Goal: Task Accomplishment & Management: Manage account settings

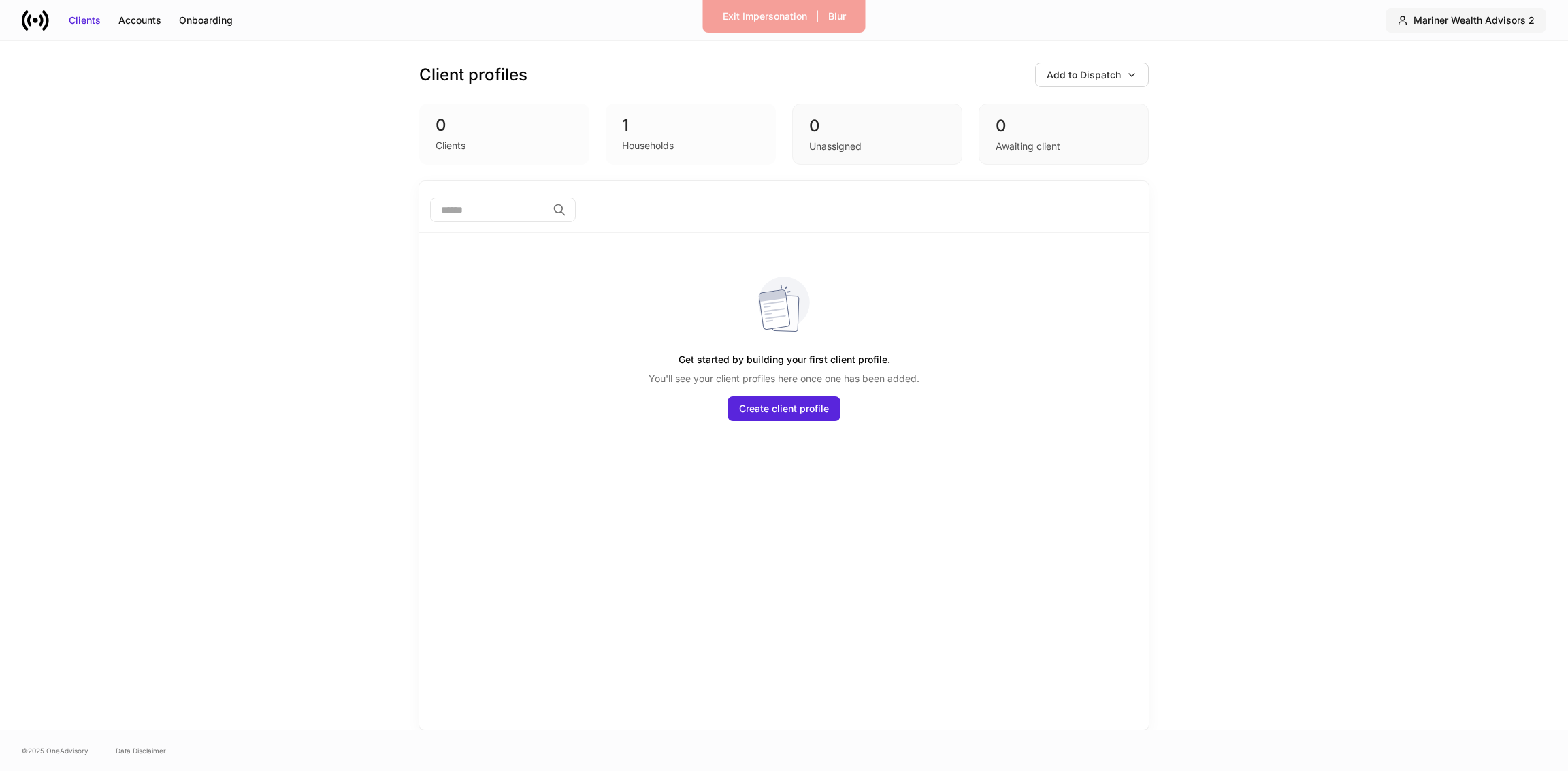
click at [1455, 14] on div "Mariner Wealth Advisors 2" at bounding box center [1473, 20] width 121 height 14
click at [1465, 75] on li "Mariner Wealth Advisors 2 Switch firm" at bounding box center [1515, 90] width 264 height 38
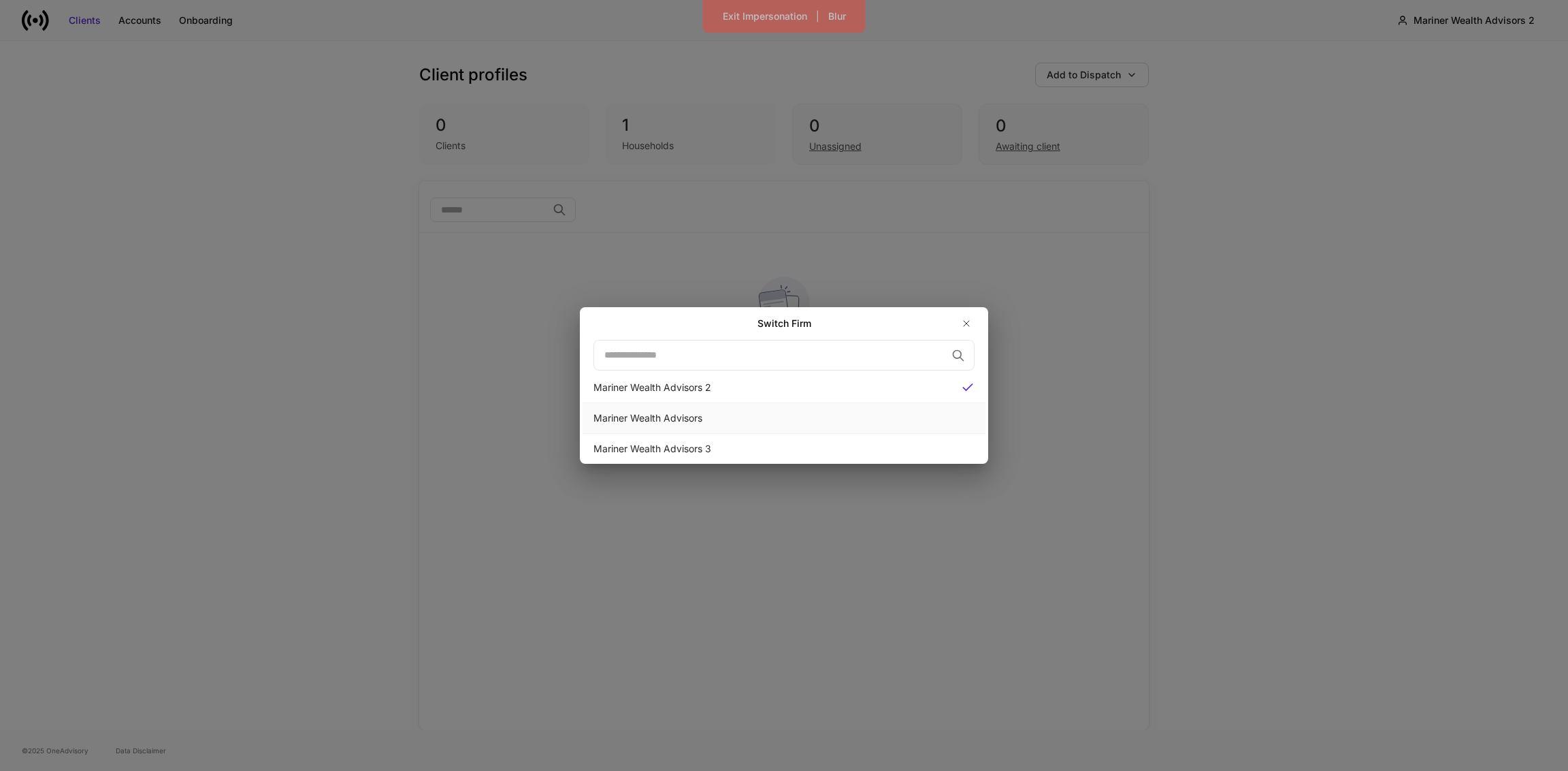
click at [687, 408] on div "Mariner Wealth Advisors" at bounding box center [784, 418] width 403 height 31
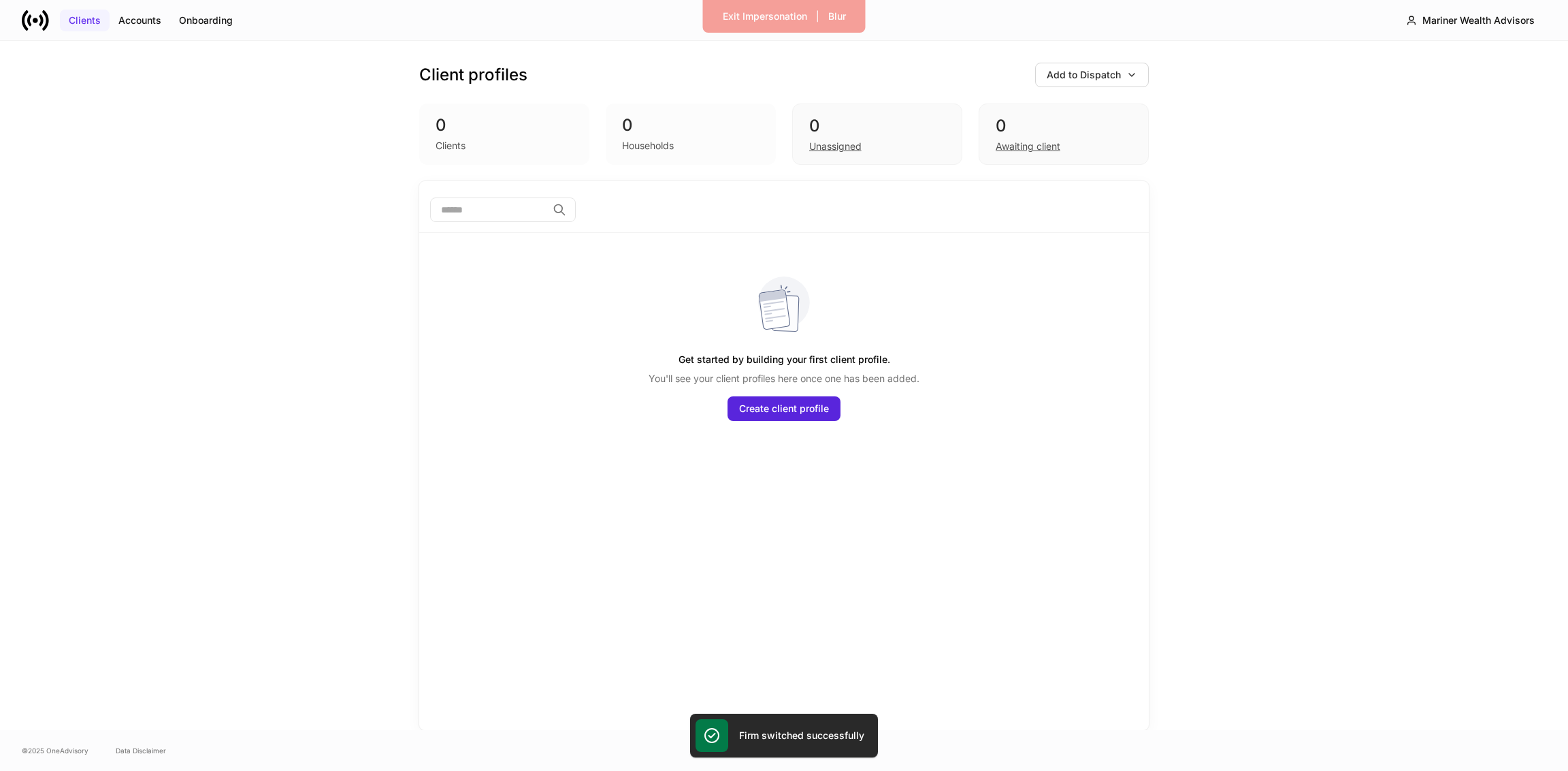
click at [87, 16] on div "Clients" at bounding box center [85, 20] width 32 height 14
click at [138, 16] on div "Accounts" at bounding box center [140, 20] width 43 height 14
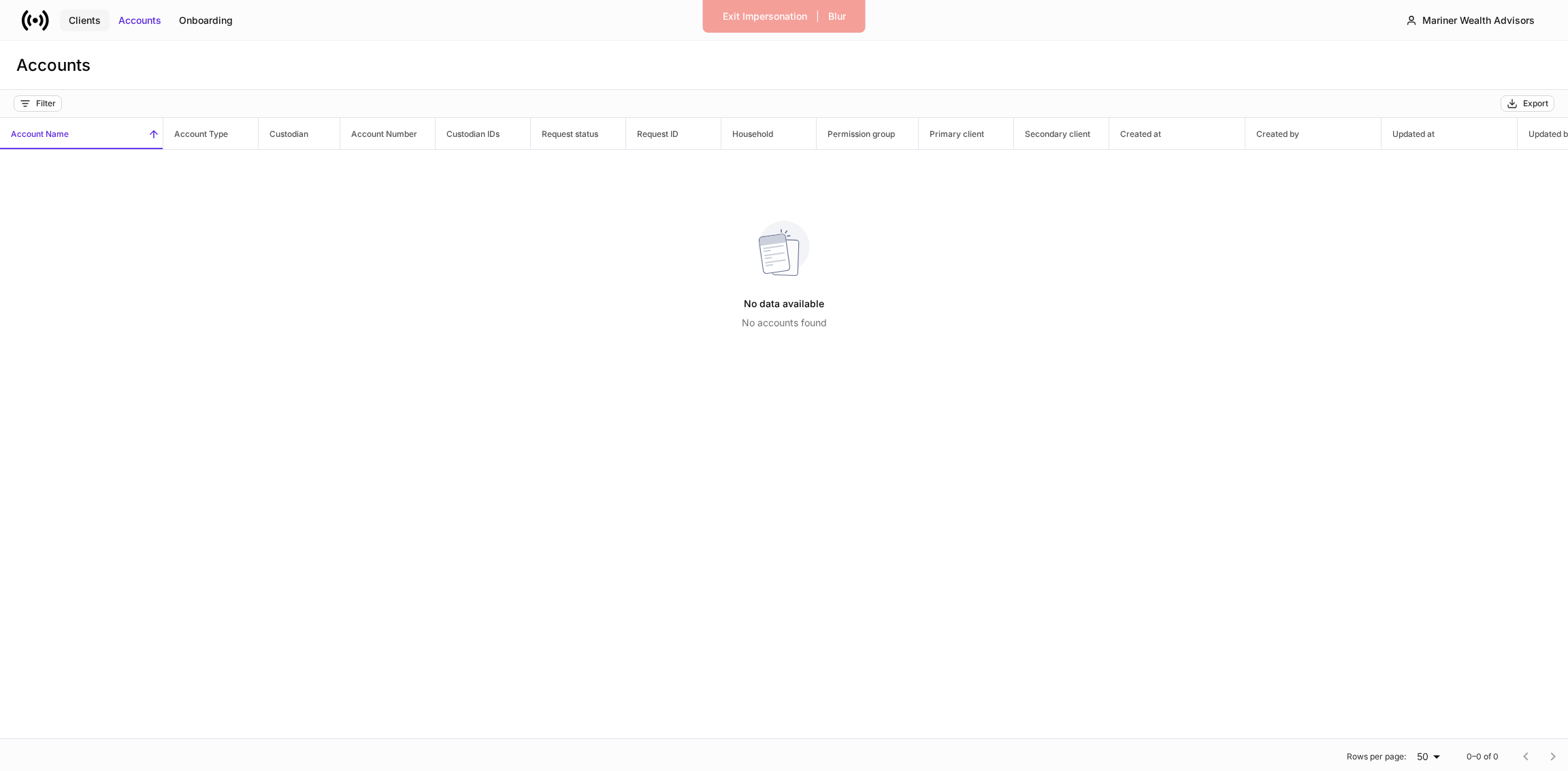
click at [92, 20] on div "Clients" at bounding box center [85, 20] width 32 height 14
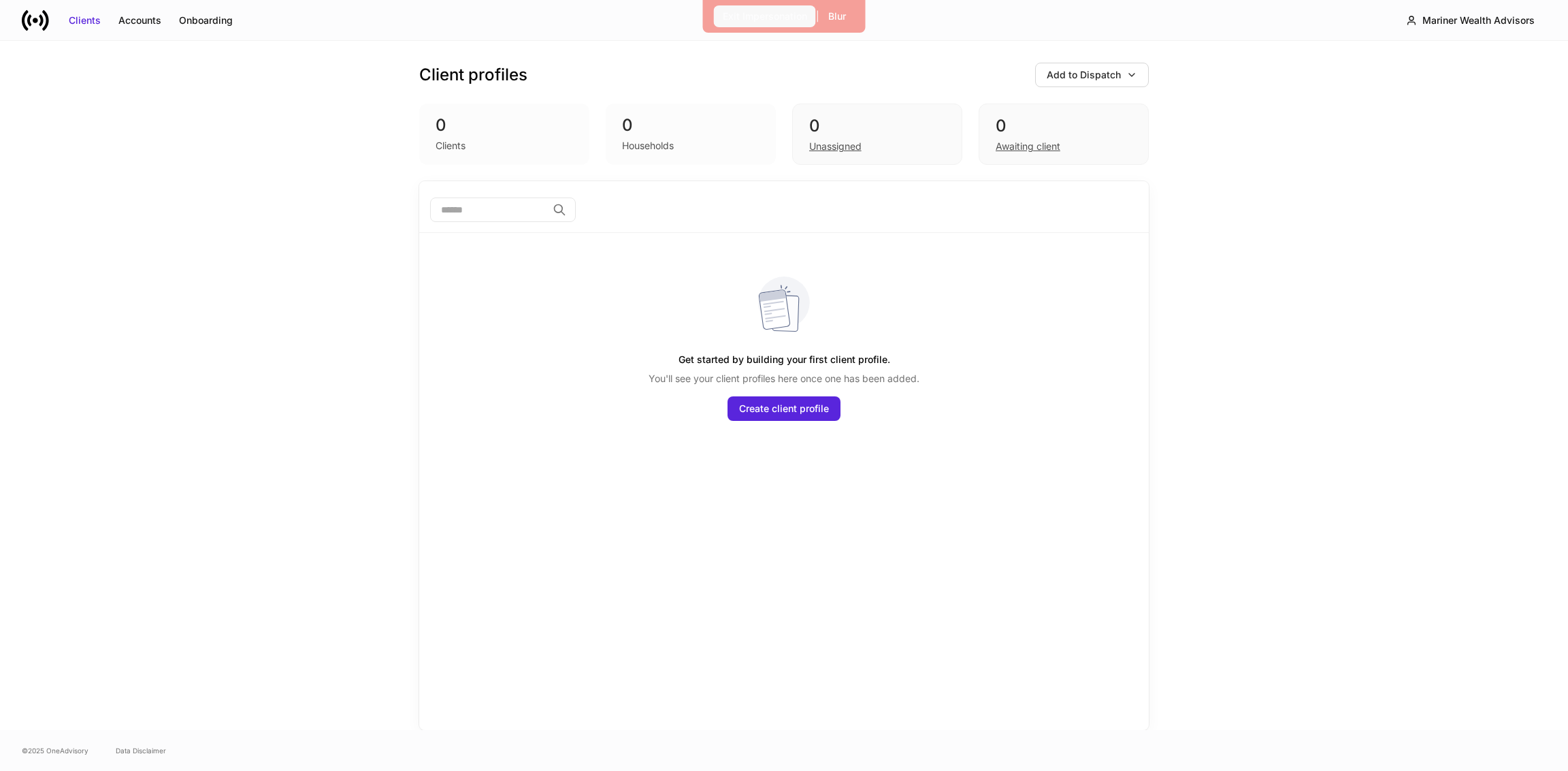
click at [756, 11] on div "Exit Impersonation" at bounding box center [765, 16] width 85 height 14
